Goal: Information Seeking & Learning: Learn about a topic

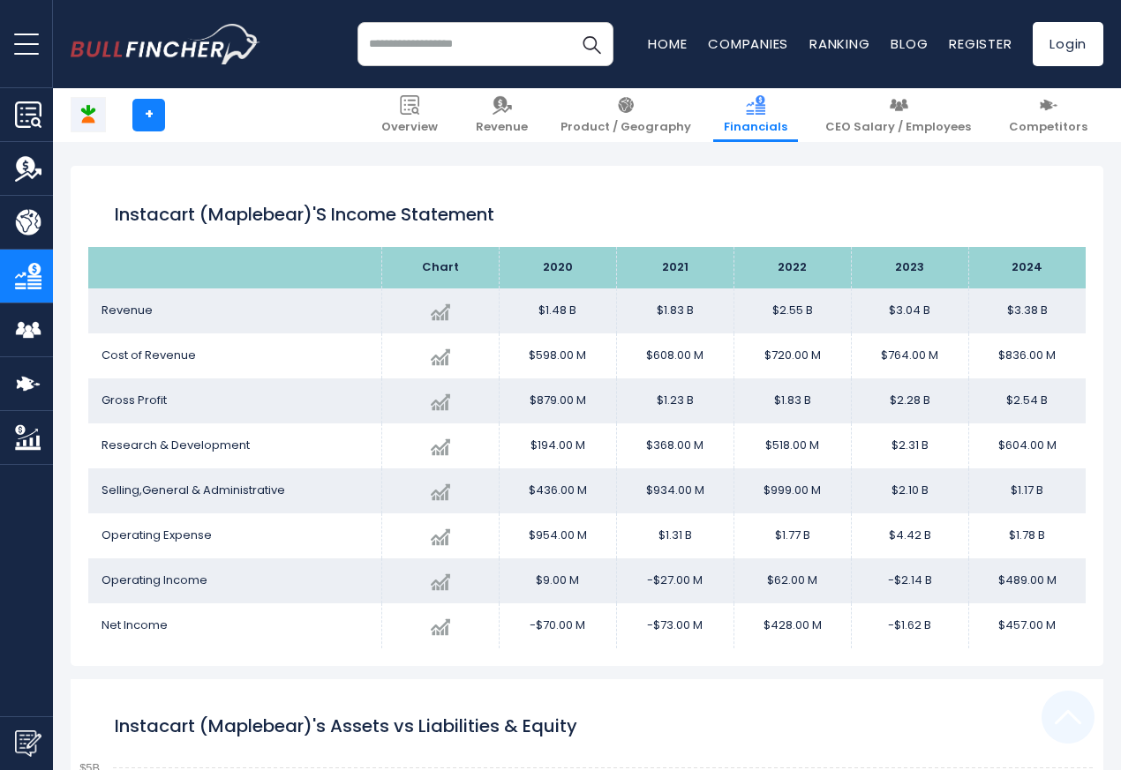
scroll to position [955, 0]
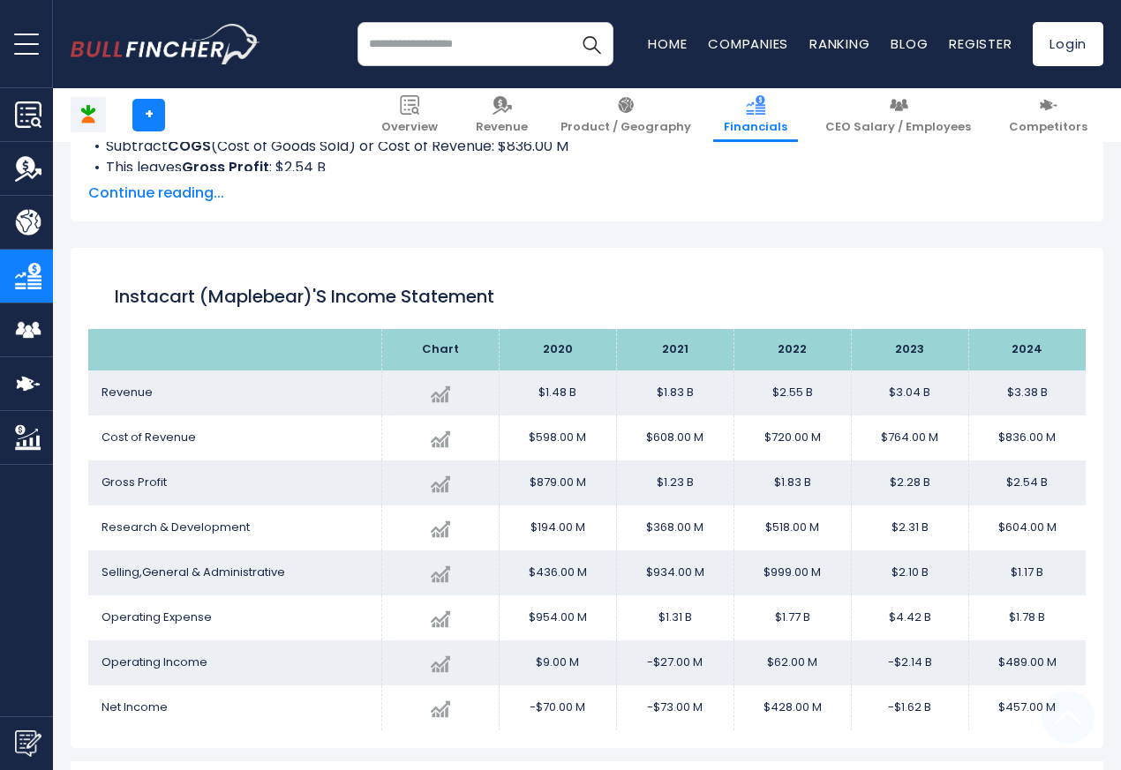
scroll to position [955, 0]
